Goal: Book appointment/travel/reservation

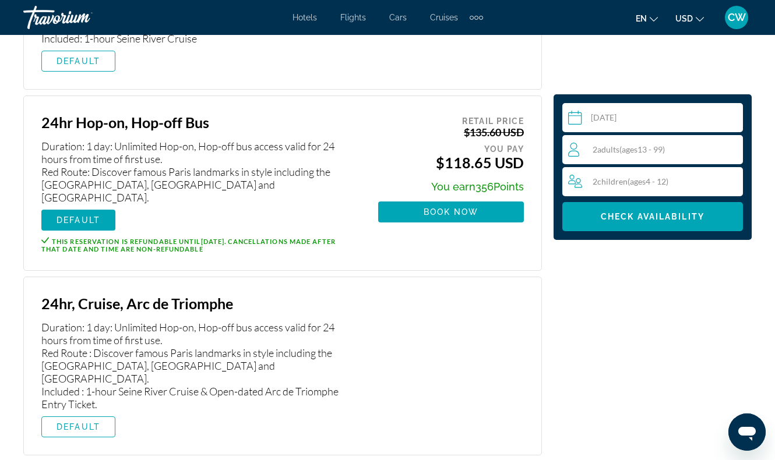
scroll to position [2175, 0]
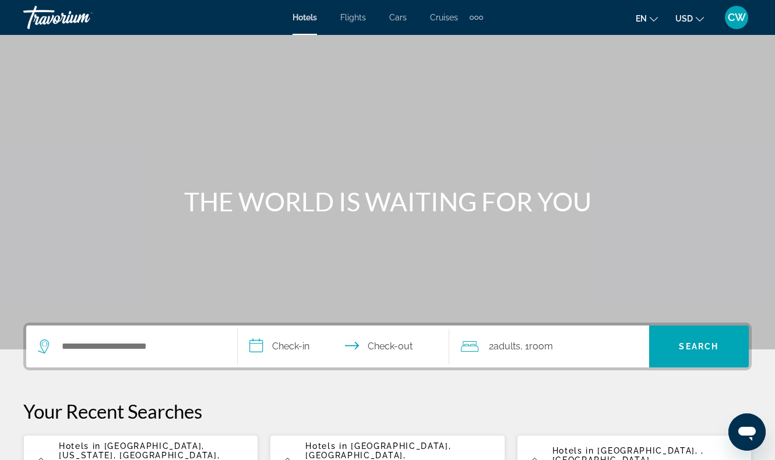
click at [479, 20] on div "Extra navigation items" at bounding box center [476, 17] width 13 height 17
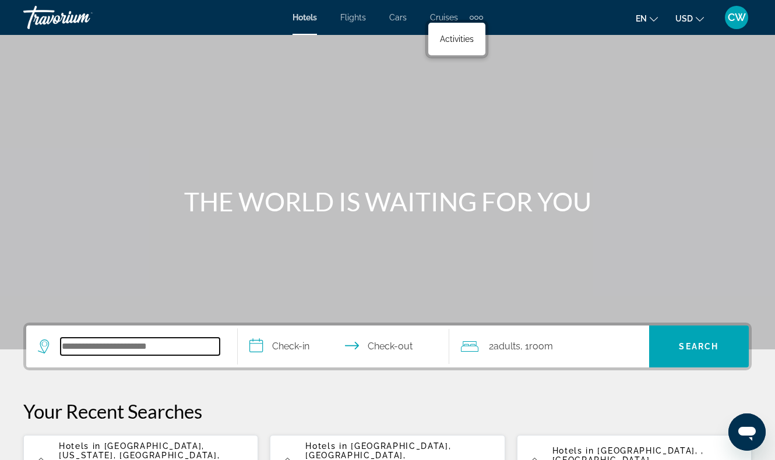
click at [155, 350] on input "Search widget" at bounding box center [140, 346] width 159 height 17
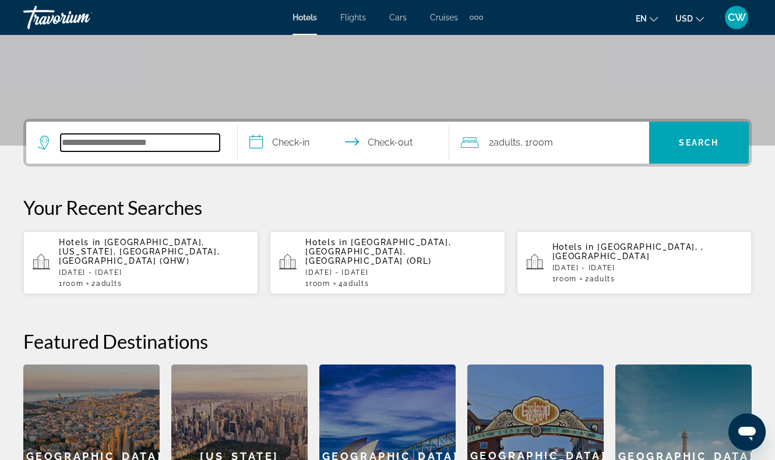
scroll to position [285, 0]
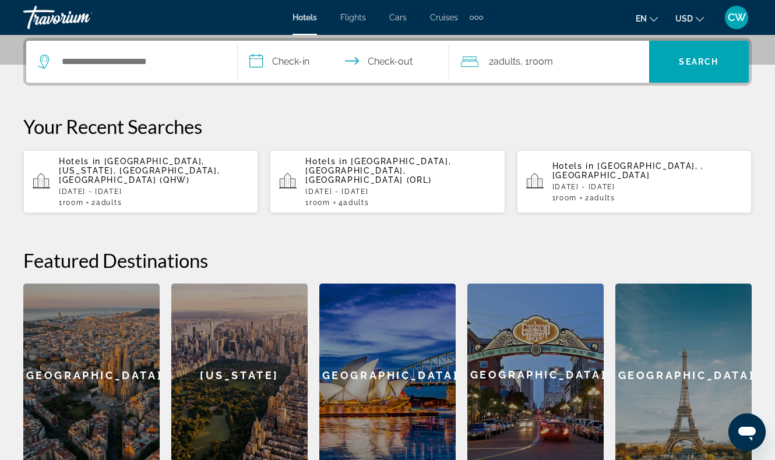
click at [479, 17] on div "Extra navigation items" at bounding box center [481, 18] width 4 height 4
click at [463, 36] on span "Activities" at bounding box center [457, 38] width 34 height 9
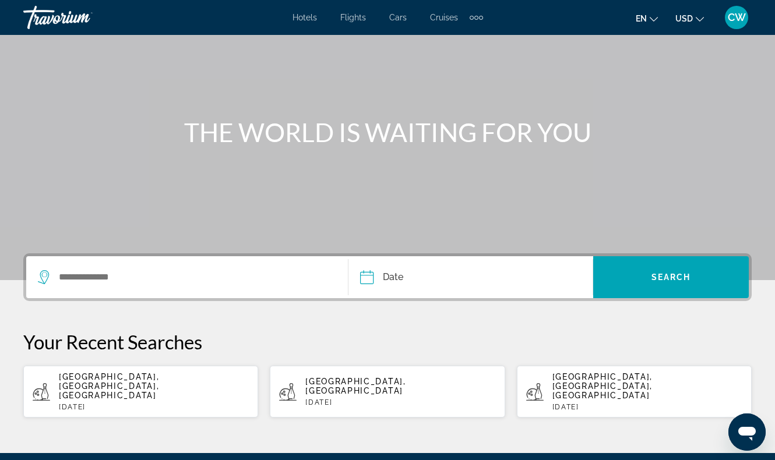
scroll to position [70, 0]
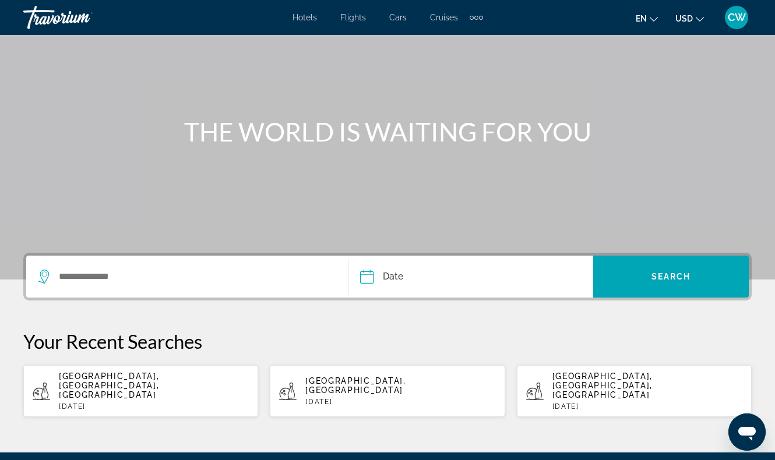
click at [148, 371] on app-activities-recent-search "Paris, Île-de-France, France Tue, 16 Sep" at bounding box center [140, 391] width 235 height 52
type input "**********"
